Goal: Use online tool/utility: Utilize a website feature to perform a specific function

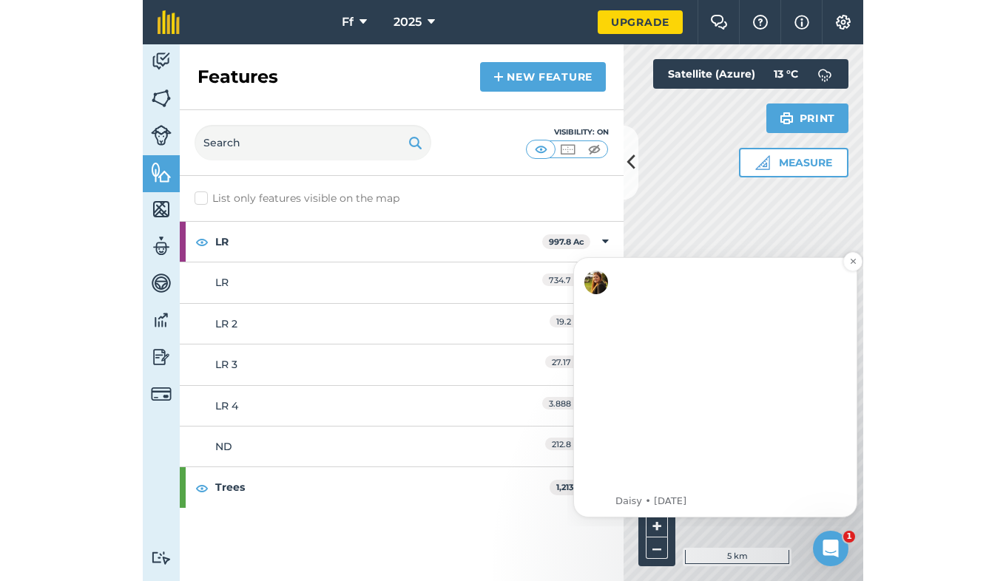
scroll to position [253, 0]
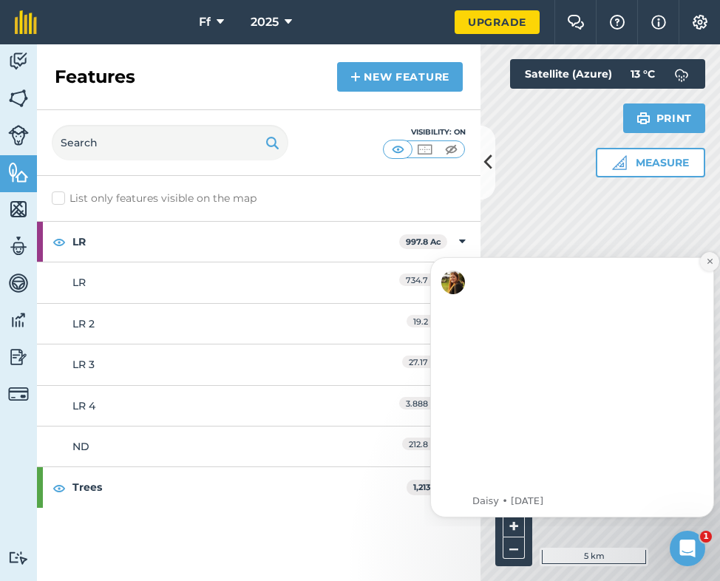
click at [224, 254] on button "Dismiss notification" at bounding box center [709, 261] width 19 height 19
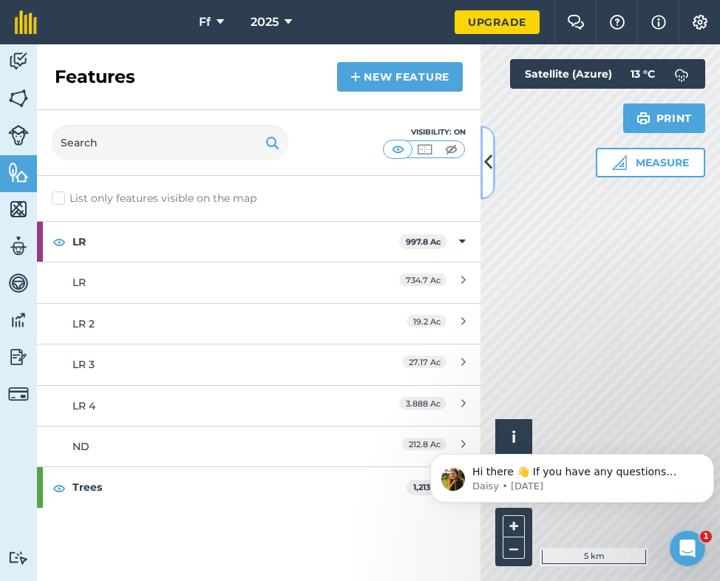
click at [224, 168] on button at bounding box center [488, 163] width 15 height 74
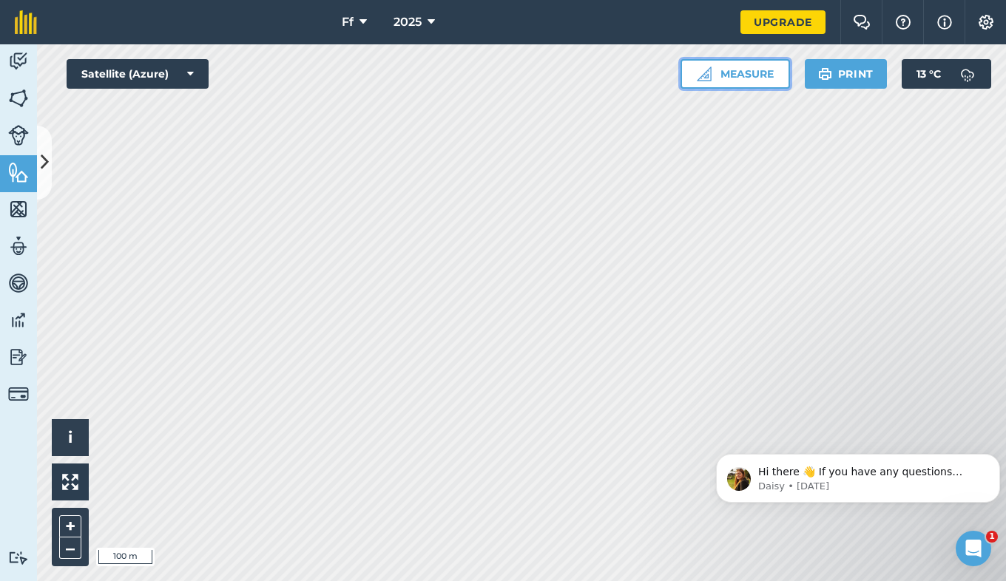
click at [224, 78] on img at bounding box center [703, 74] width 15 height 15
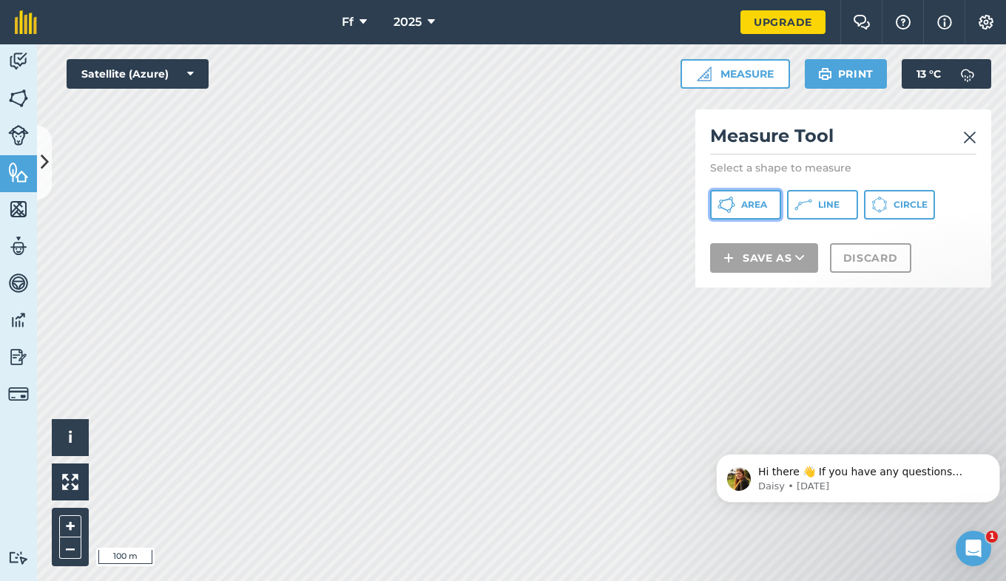
click at [224, 201] on span "Area" at bounding box center [754, 205] width 26 height 12
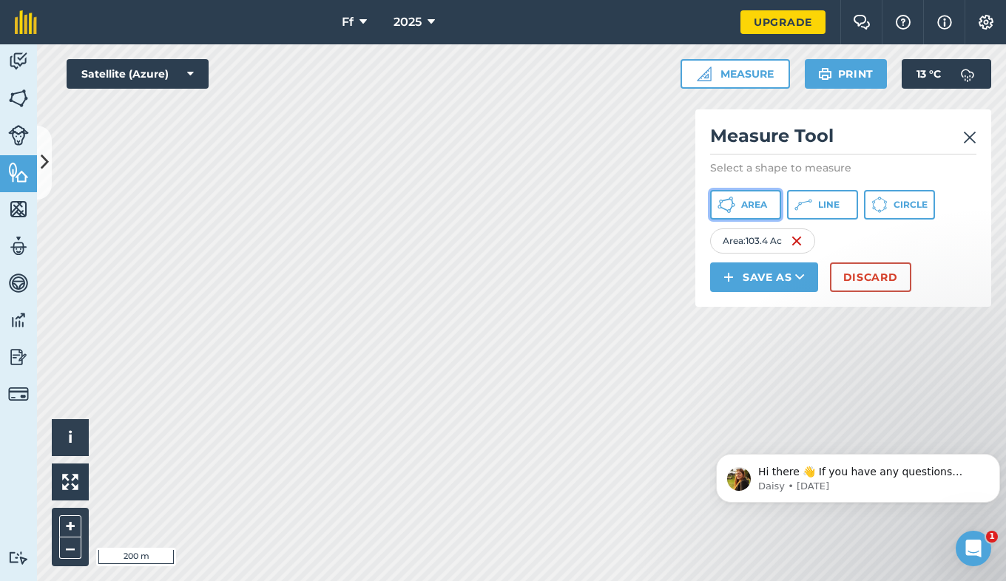
click at [224, 214] on button "Area" at bounding box center [745, 205] width 71 height 30
click at [224, 239] on img at bounding box center [802, 241] width 12 height 18
click at [224, 239] on div "Area : 154 Ac" at bounding box center [758, 240] width 97 height 25
drag, startPoint x: 804, startPoint y: 239, endPoint x: 791, endPoint y: 243, distance: 13.1
click at [224, 243] on img at bounding box center [788, 241] width 12 height 18
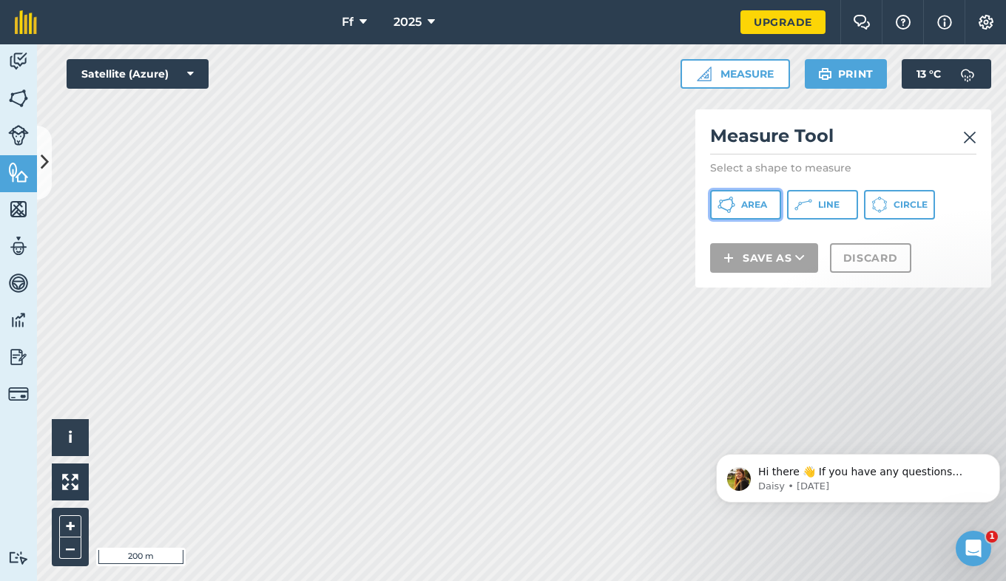
click at [224, 206] on span "Area" at bounding box center [754, 205] width 26 height 12
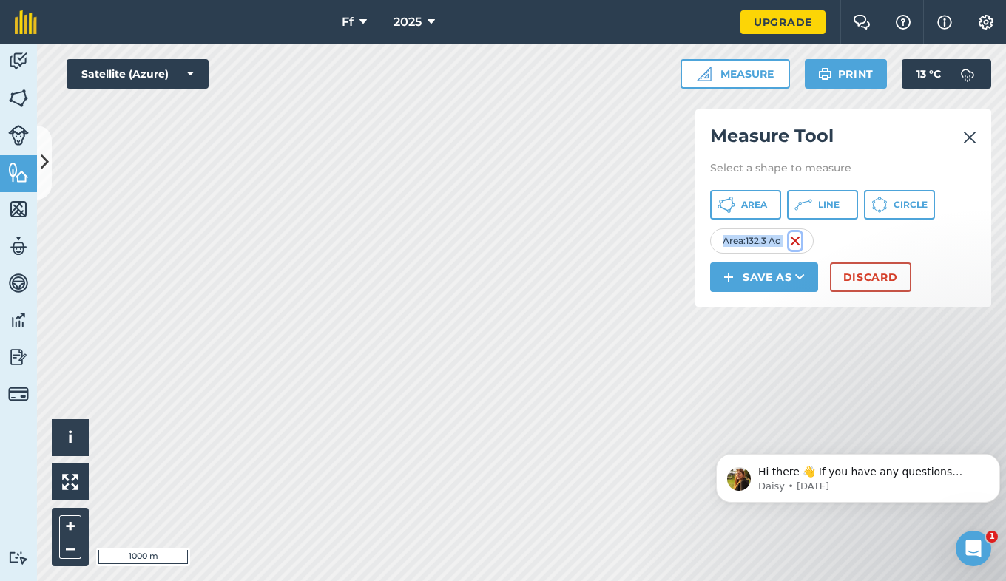
click at [224, 238] on img at bounding box center [795, 241] width 12 height 18
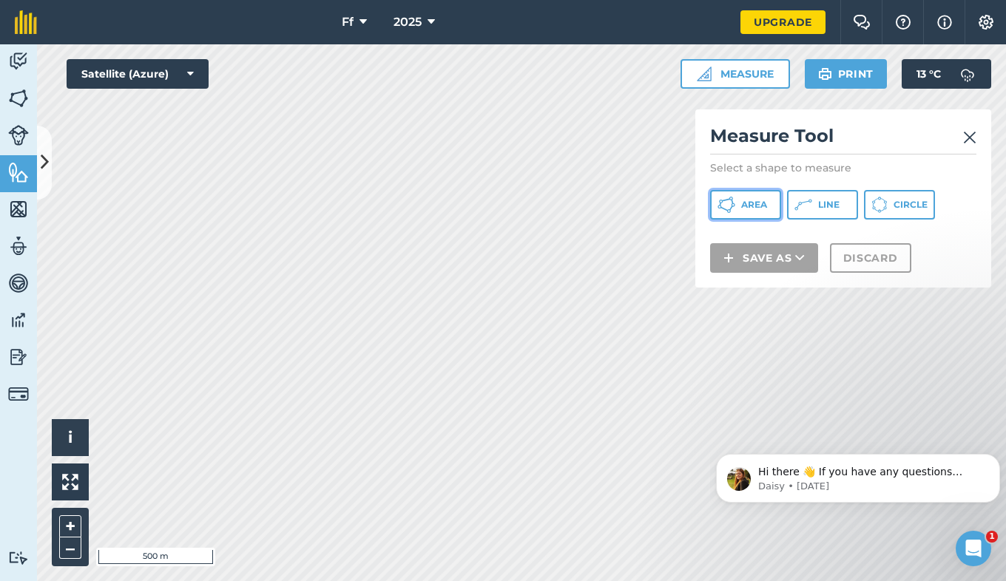
click at [224, 203] on icon at bounding box center [726, 205] width 18 height 18
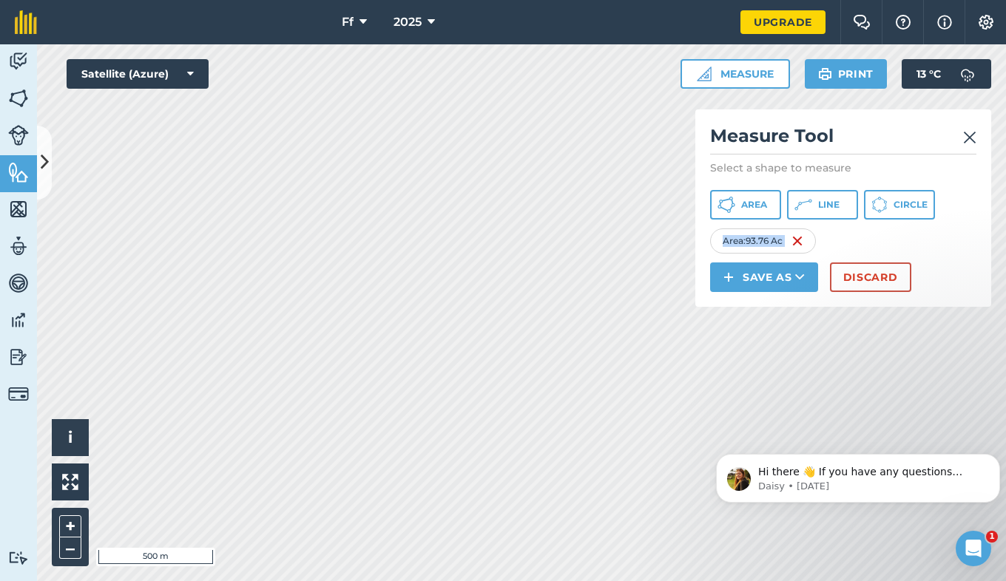
click at [224, 188] on div "Click to start drawing i © 2025 TomTom, Microsoft 500 m + – Satellite (Azure) M…" at bounding box center [521, 312] width 969 height 537
click at [224, 243] on img at bounding box center [796, 241] width 12 height 18
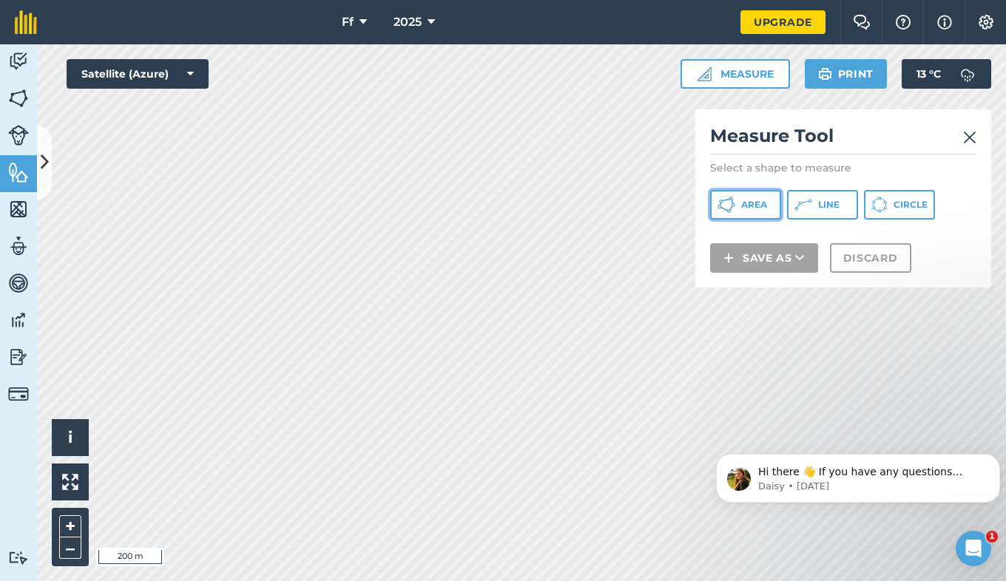
click at [224, 207] on span "Area" at bounding box center [754, 205] width 26 height 12
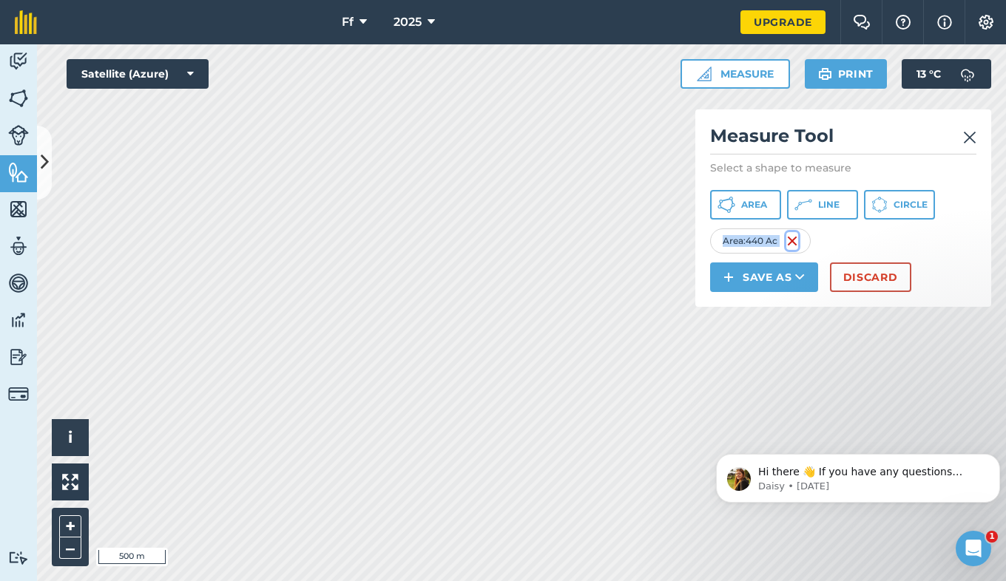
click at [224, 242] on img at bounding box center [792, 241] width 12 height 18
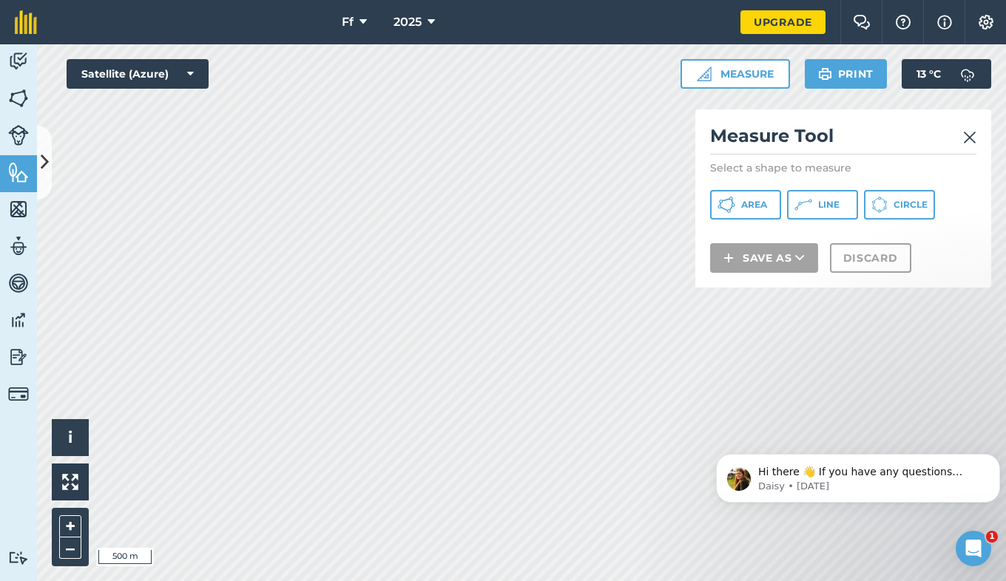
click at [224, 189] on div "Click to start drawing i © 2025 TomTom, Microsoft 500 m + – Satellite (Azure) M…" at bounding box center [521, 312] width 969 height 537
click at [224, 254] on html "Ff 2025 Upgrade Farm Chat Help Info Settings Map printing is not available on o…" at bounding box center [503, 290] width 1006 height 581
click at [224, 209] on button "Area" at bounding box center [745, 205] width 71 height 30
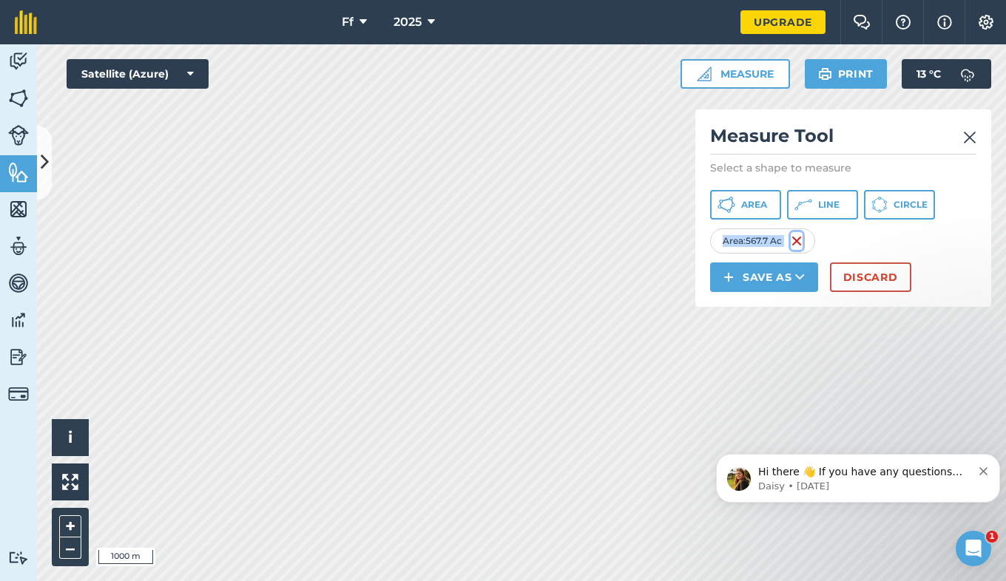
click at [224, 243] on img at bounding box center [796, 241] width 12 height 18
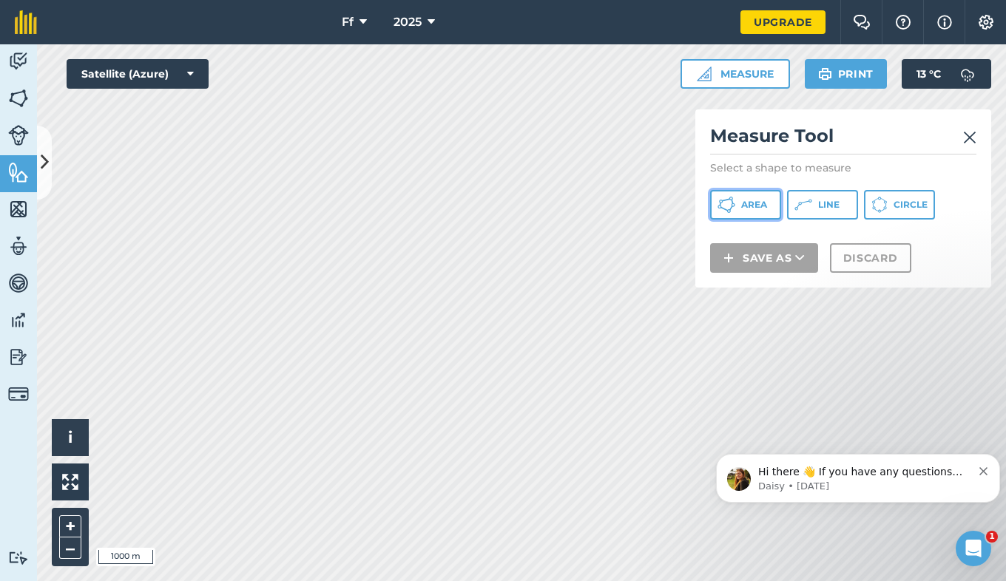
click at [224, 197] on button "Area" at bounding box center [745, 205] width 71 height 30
